Goal: Register for event/course

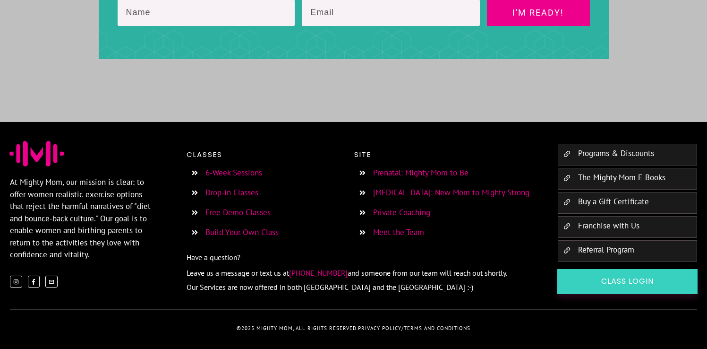
scroll to position [1705, 0]
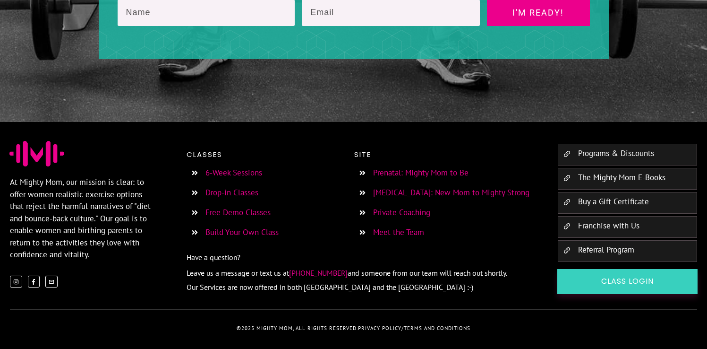
click at [251, 195] on link "Drop-in Classes" at bounding box center [232, 192] width 53 height 10
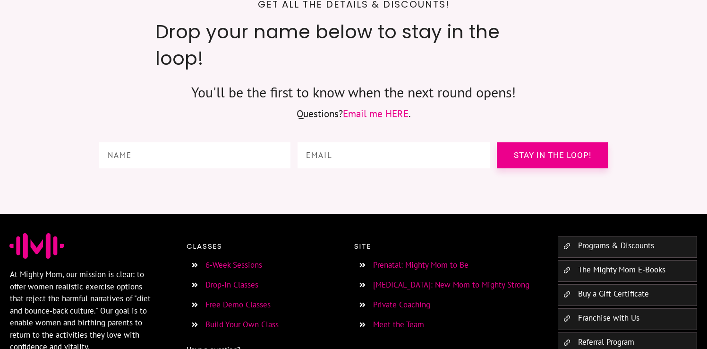
scroll to position [4462, 0]
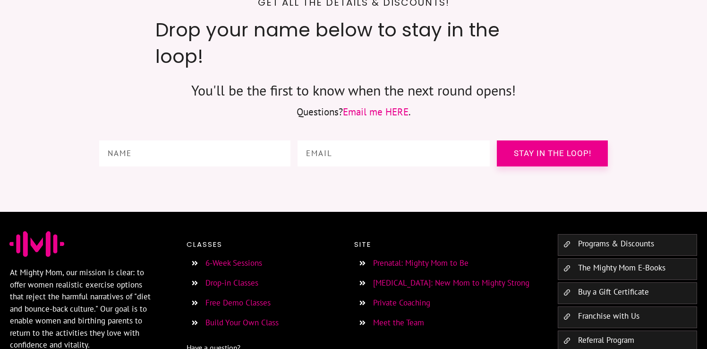
click at [243, 277] on link "Drop-in Classes" at bounding box center [232, 282] width 53 height 10
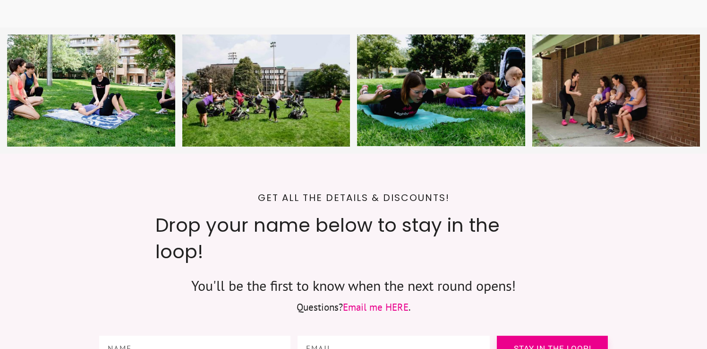
scroll to position [4544, 0]
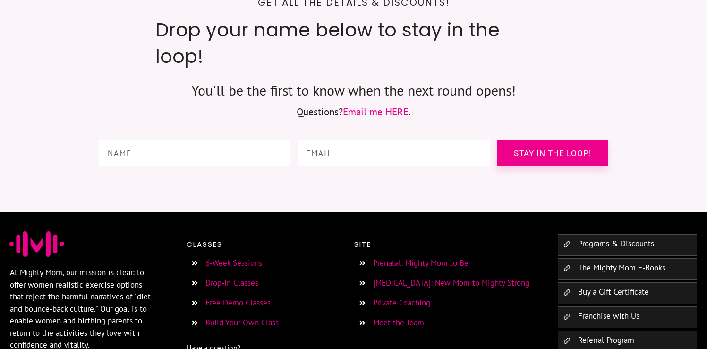
click at [229, 277] on link "Drop-in Classes" at bounding box center [232, 282] width 53 height 10
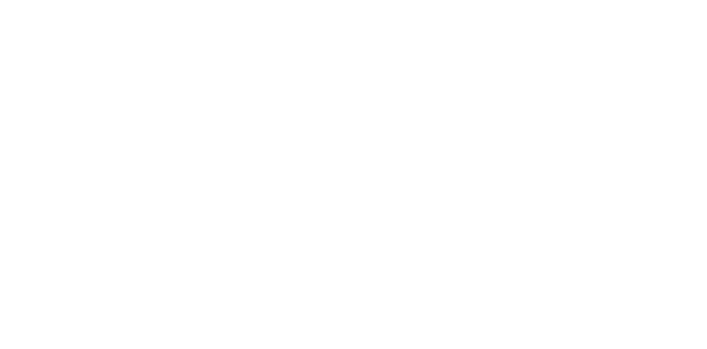
scroll to position [760, 0]
